Goal: Transaction & Acquisition: Book appointment/travel/reservation

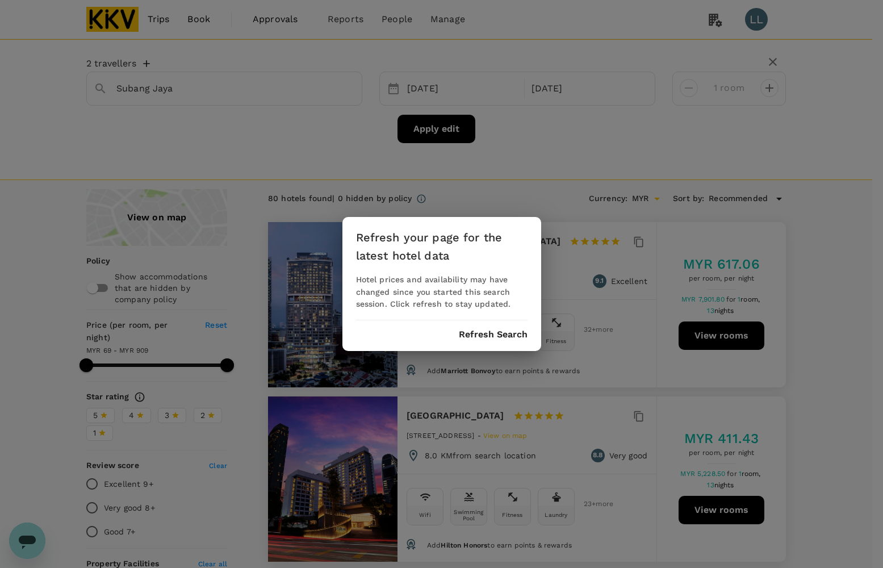
click at [519, 331] on button "Refresh Search" at bounding box center [493, 334] width 69 height 10
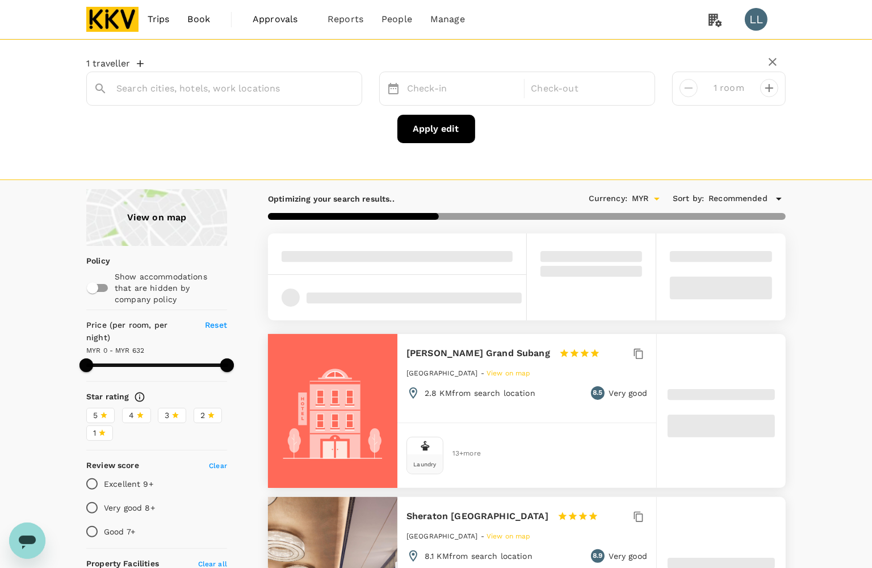
type input "Subang Jaya"
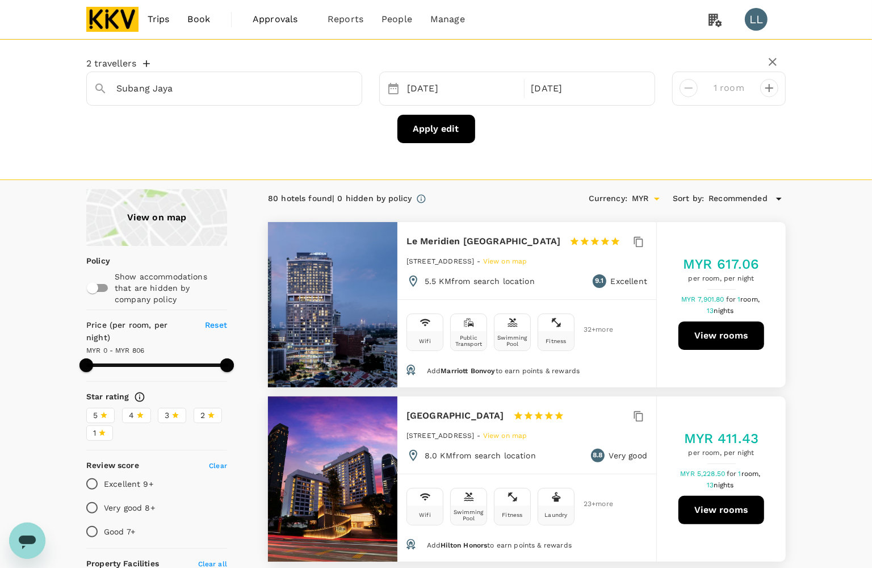
type input "805"
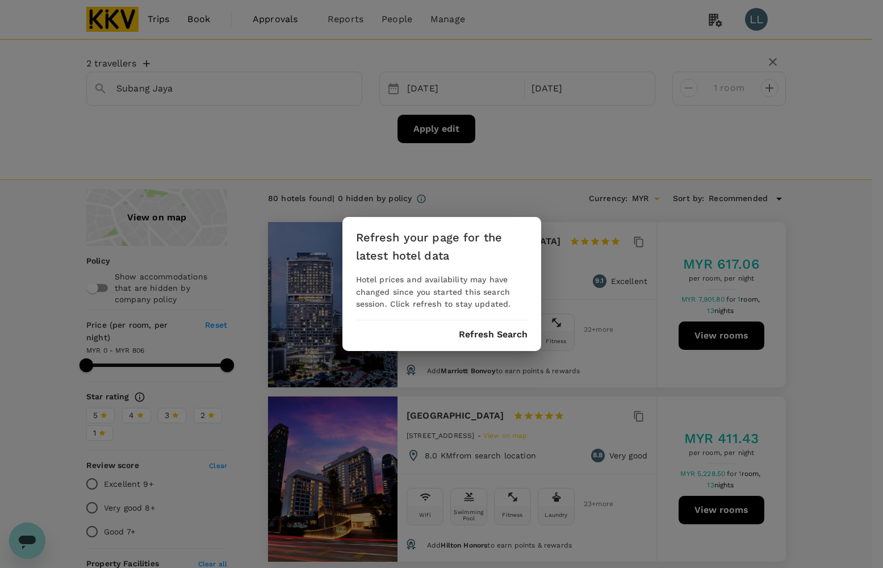
click at [489, 350] on div "Refresh your page for the latest hotel data Hotel prices and availability may h…" at bounding box center [441, 284] width 199 height 135
click at [486, 325] on div "Refresh your page for the latest hotel data Hotel prices and availability may h…" at bounding box center [441, 284] width 199 height 135
click at [487, 333] on button "Refresh Search" at bounding box center [493, 334] width 69 height 10
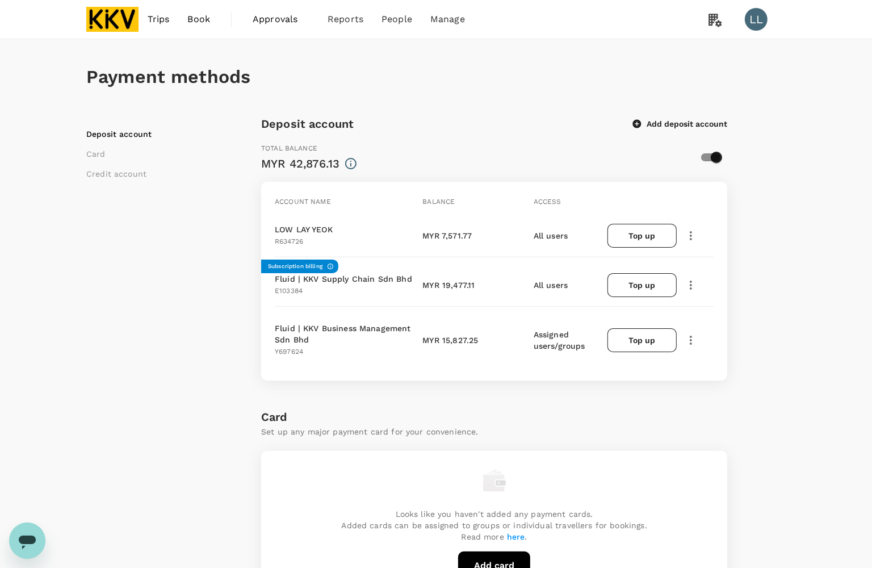
click at [174, 287] on div "Deposit account Card Credit account" at bounding box center [173, 564] width 175 height 898
click at [196, 244] on div "Deposit account Card Credit account" at bounding box center [173, 564] width 175 height 898
click at [207, 319] on div "Deposit account Card Credit account" at bounding box center [173, 564] width 175 height 898
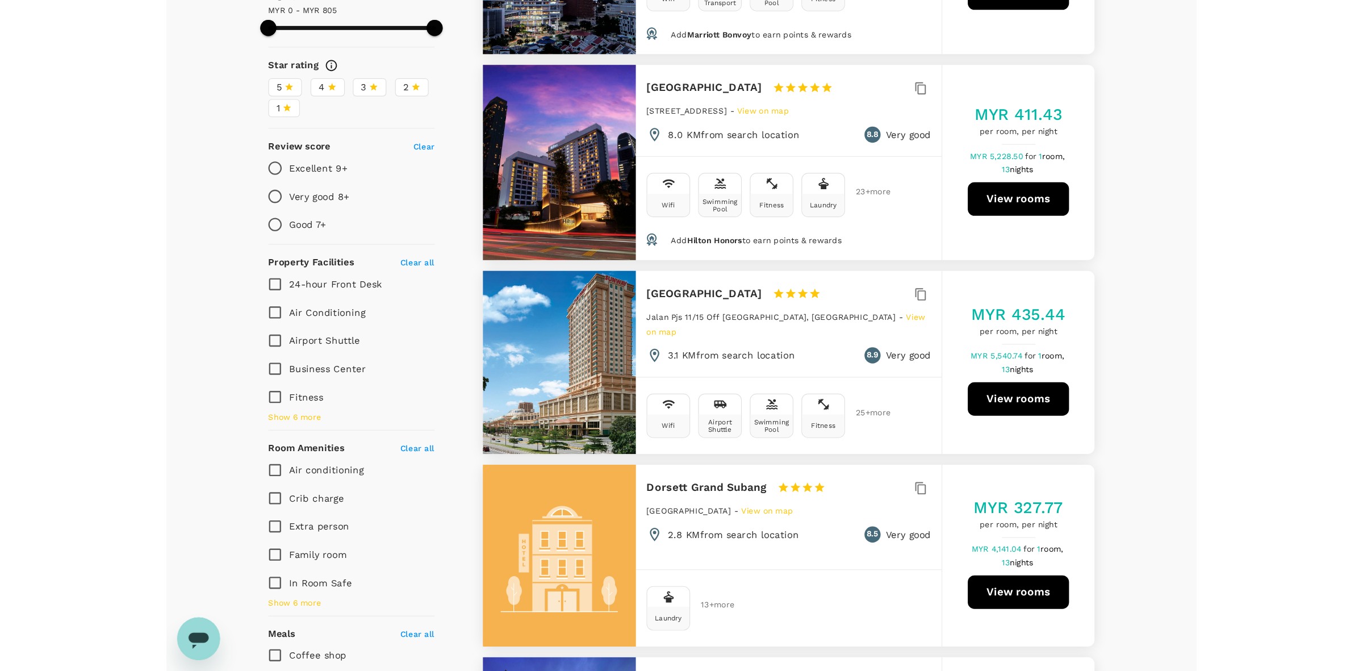
scroll to position [568, 0]
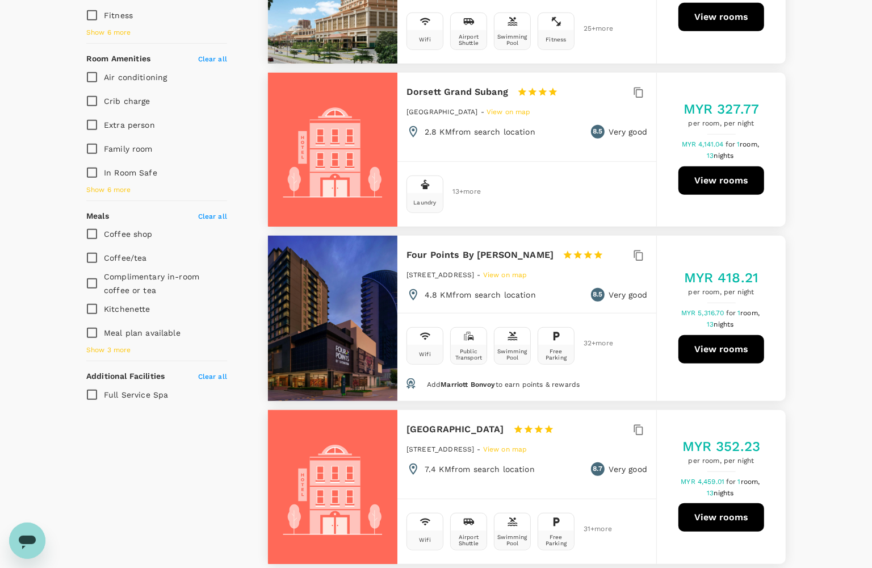
type input "805"
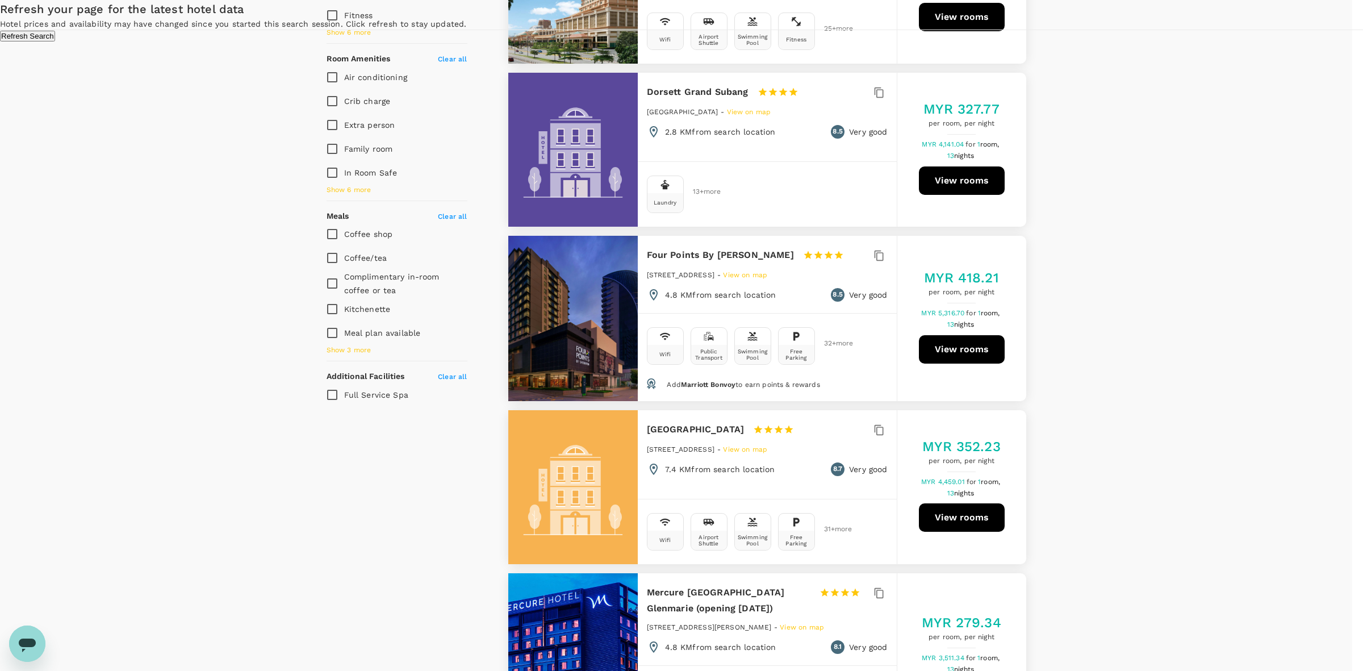
click at [755, 41] on div "Refresh your page for the latest hotel data Hotel prices and availability may h…" at bounding box center [681, 20] width 1363 height 41
click at [55, 41] on button "Refresh Search" at bounding box center [27, 36] width 55 height 11
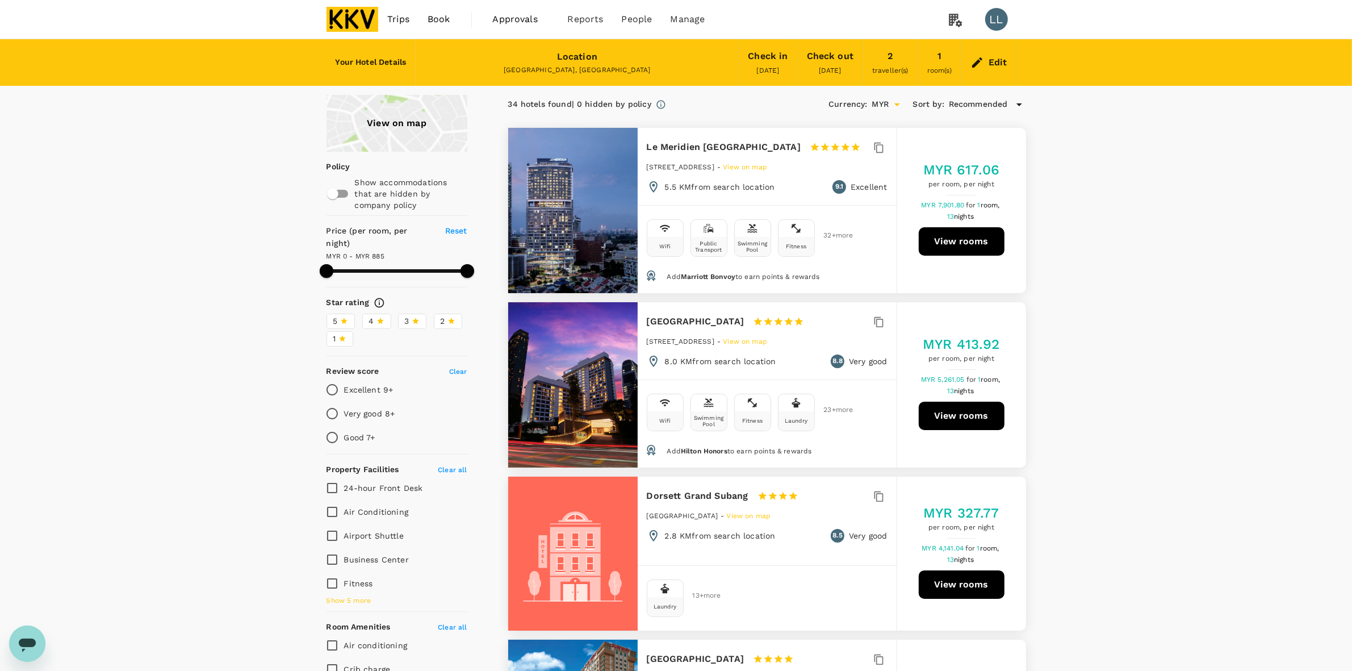
type input "884"
